Goal: Task Accomplishment & Management: Use online tool/utility

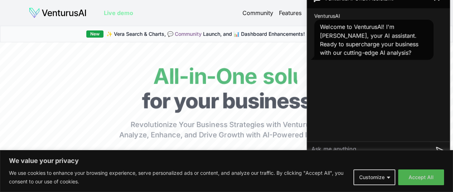
scroll to position [107, 0]
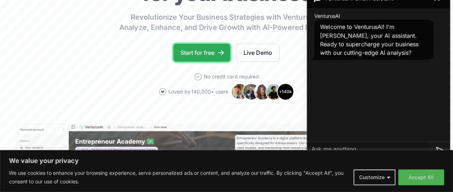
click at [219, 62] on link "Start for free" at bounding box center [201, 53] width 57 height 18
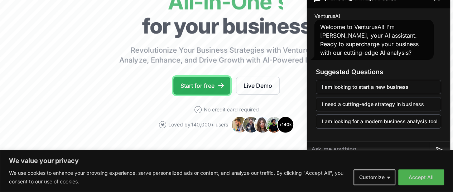
click at [209, 94] on link "Start for free" at bounding box center [201, 86] width 57 height 18
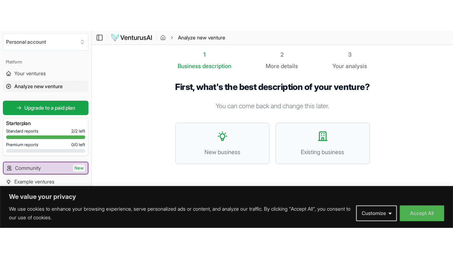
scroll to position [0, 0]
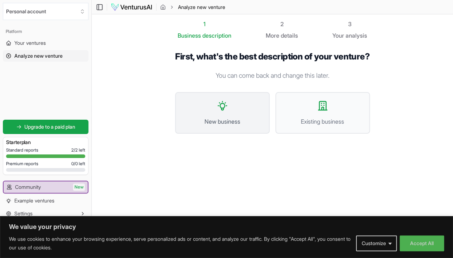
click at [209, 121] on span "New business" at bounding box center [222, 121] width 79 height 9
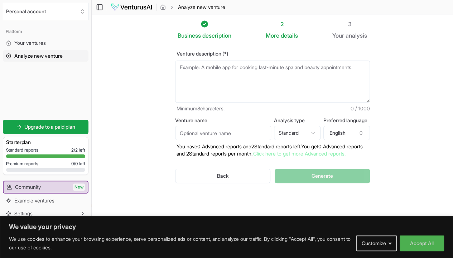
click at [202, 75] on textarea "Venture description (*)" at bounding box center [272, 82] width 195 height 42
drag, startPoint x: 163, startPoint y: 54, endPoint x: 222, endPoint y: 53, distance: 59.1
click at [222, 53] on label "Venture description (*)" at bounding box center [272, 53] width 195 height 5
click at [217, 67] on textarea "Venture description (*)" at bounding box center [272, 82] width 195 height 42
paste textarea "🌱 Business Idea: SkillSwap – A Peer-to-Peer Learning Platform 1. Problem Many s…"
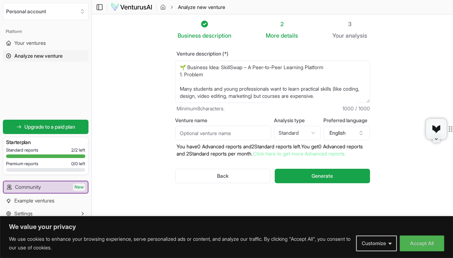
scroll to position [247, 0]
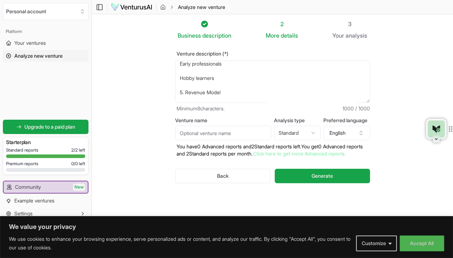
type textarea "🌱 Business Idea: SkillSwap – A Peer-to-Peer Learning Platform 1. Problem Many s…"
click at [234, 133] on input "Venture name" at bounding box center [223, 133] width 96 height 14
type input "abcd"
click at [299, 126] on html "We value your privacy We use cookies to enhance your browsing experience, serve…" at bounding box center [226, 129] width 453 height 258
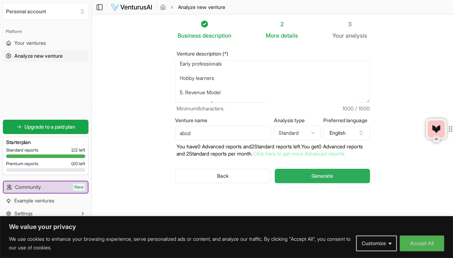
click at [309, 175] on button "Generate" at bounding box center [322, 176] width 95 height 14
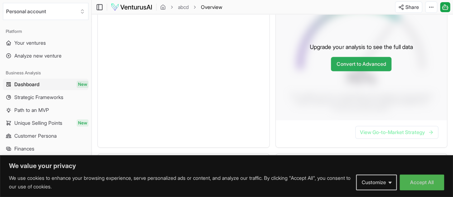
scroll to position [251, 0]
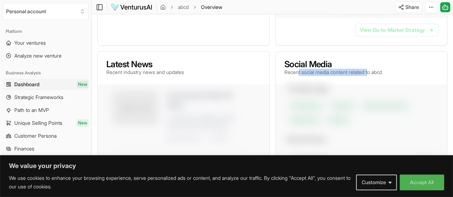
drag, startPoint x: 299, startPoint y: 76, endPoint x: 372, endPoint y: 77, distance: 72.7
click at [372, 76] on p "Recent social media content related to abcd" at bounding box center [333, 72] width 98 height 7
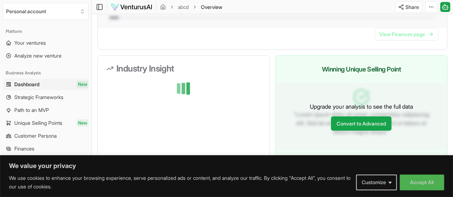
scroll to position [727, 0]
